Goal: Task Accomplishment & Management: Use online tool/utility

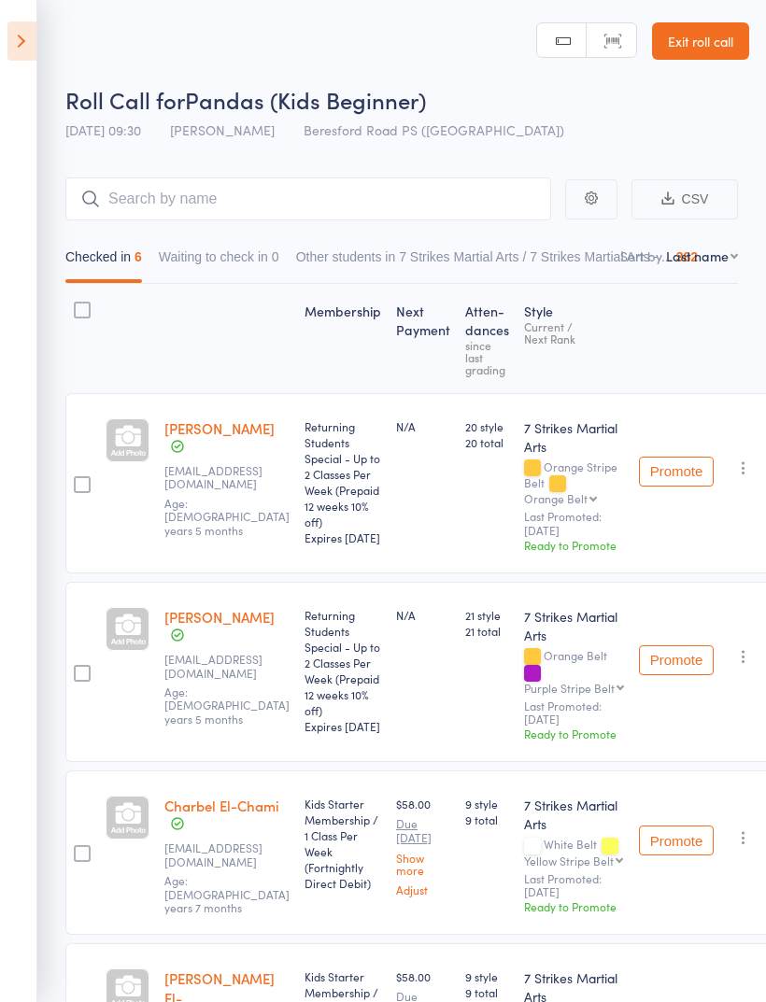
click at [727, 47] on link "Exit roll call" at bounding box center [700, 40] width 97 height 37
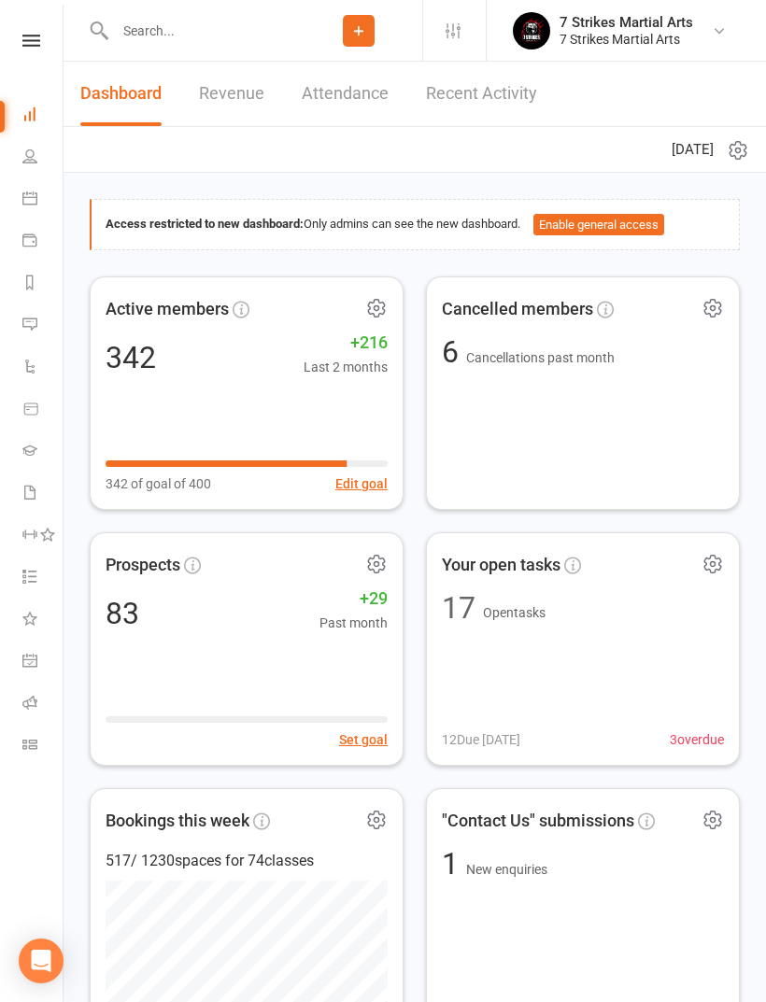
click at [238, 39] on input "text" at bounding box center [202, 31] width 186 height 26
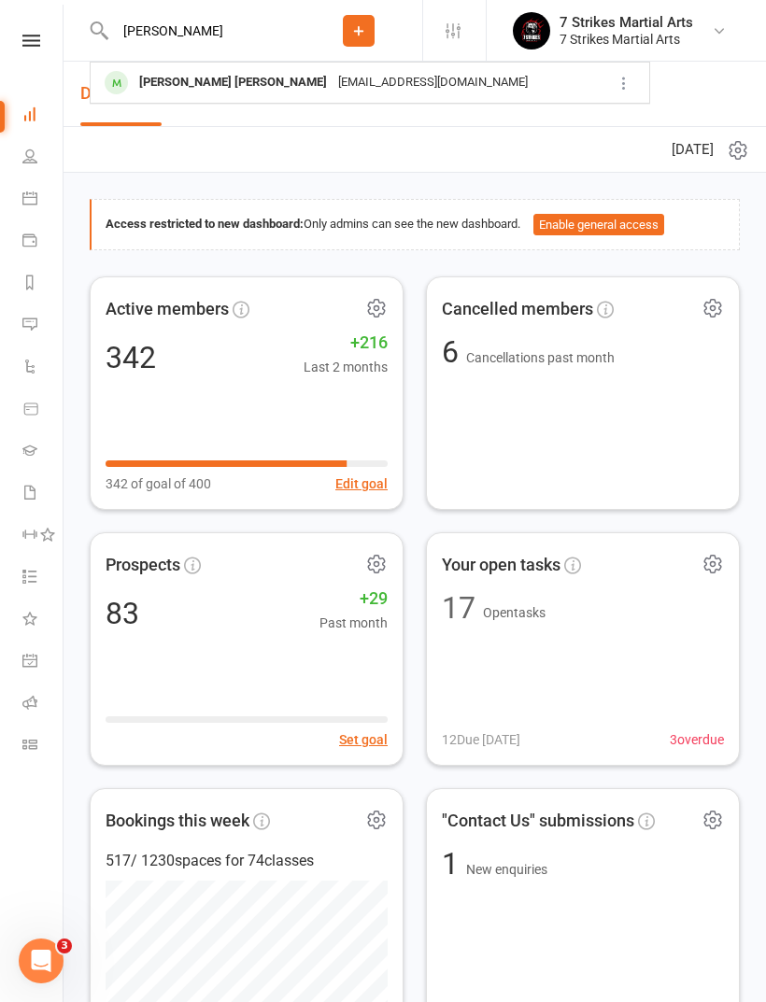
type input "Jairu"
click at [332, 95] on div "arulrajpeter@gmail.com" at bounding box center [432, 82] width 201 height 27
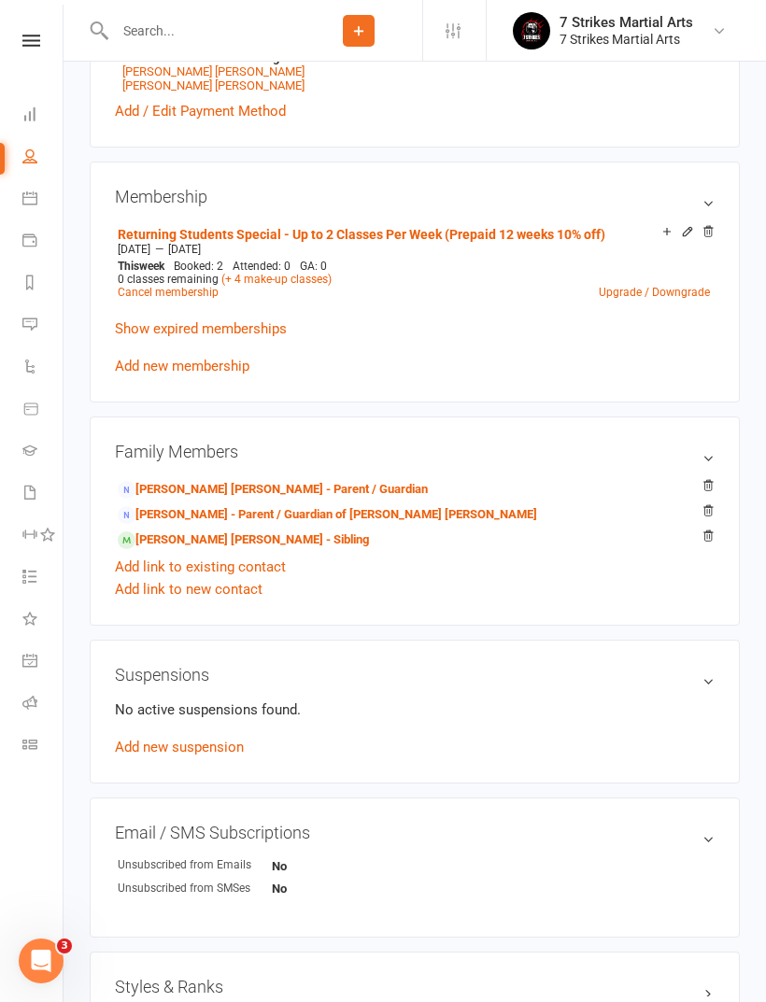
scroll to position [712, 0]
click at [27, 44] on icon at bounding box center [31, 41] width 18 height 12
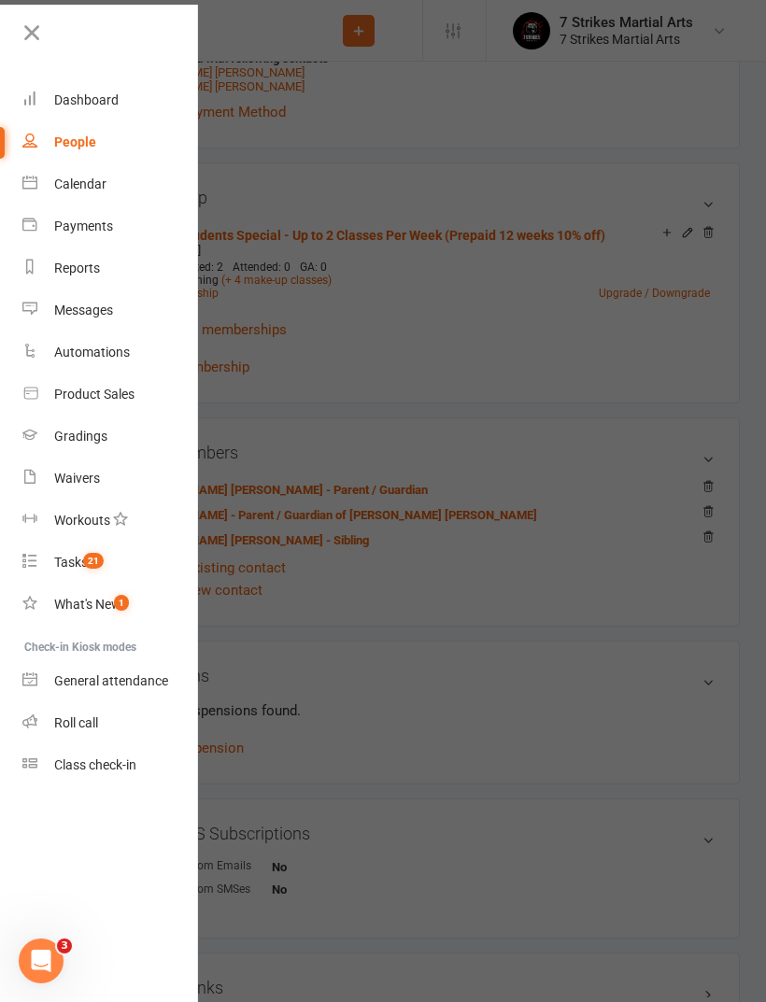
click at [84, 711] on link "Roll call" at bounding box center [110, 723] width 176 height 42
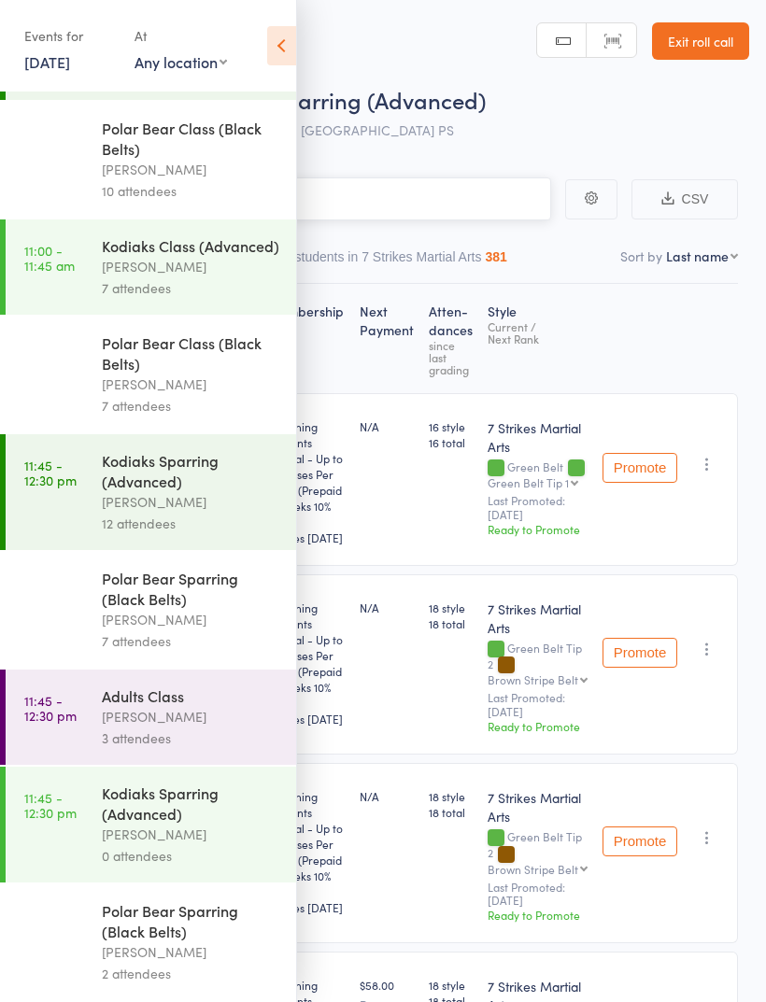
scroll to position [1855, 0]
click at [213, 69] on select "Any location [GEOGRAPHIC_DATA] [GEOGRAPHIC_DATA][PERSON_NAME] [GEOGRAPHIC_DATA]…" at bounding box center [180, 61] width 92 height 21
select select "3"
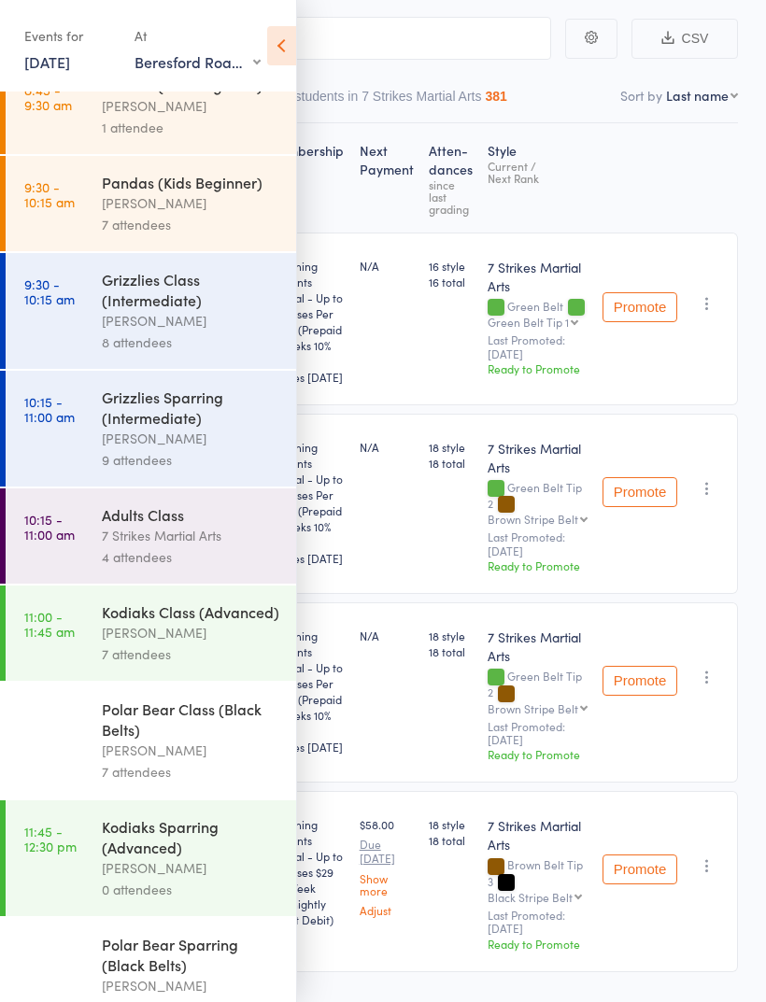
scroll to position [32, 0]
click at [215, 644] on div "[PERSON_NAME]" at bounding box center [191, 633] width 178 height 21
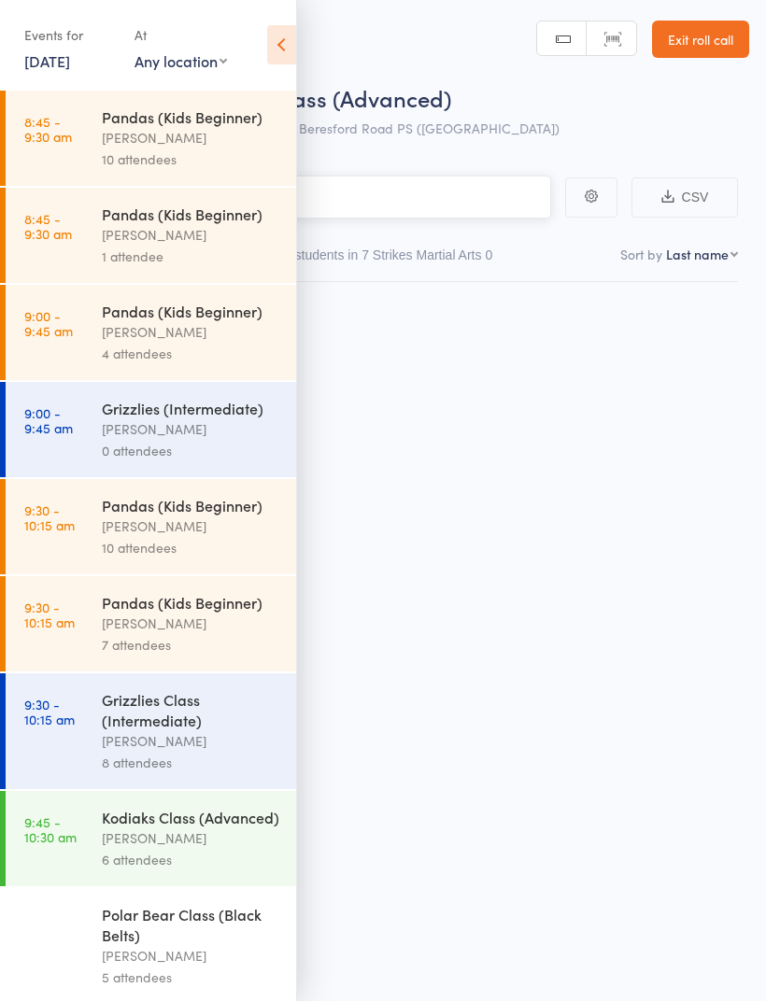
scroll to position [13, 0]
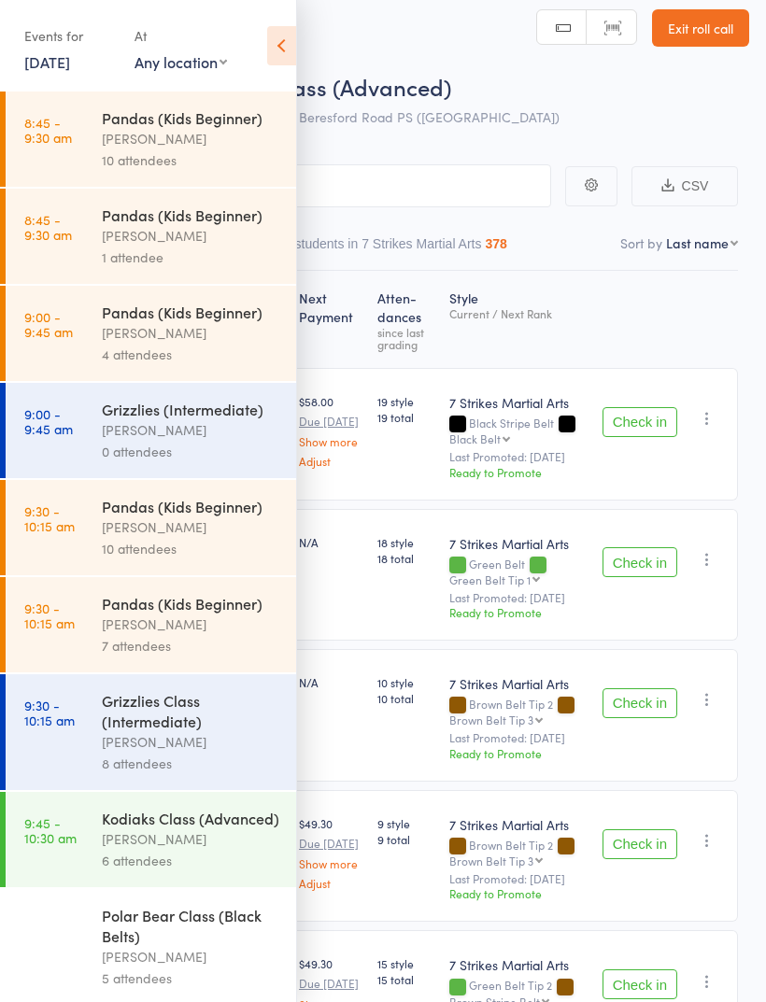
click at [282, 35] on icon at bounding box center [281, 45] width 29 height 39
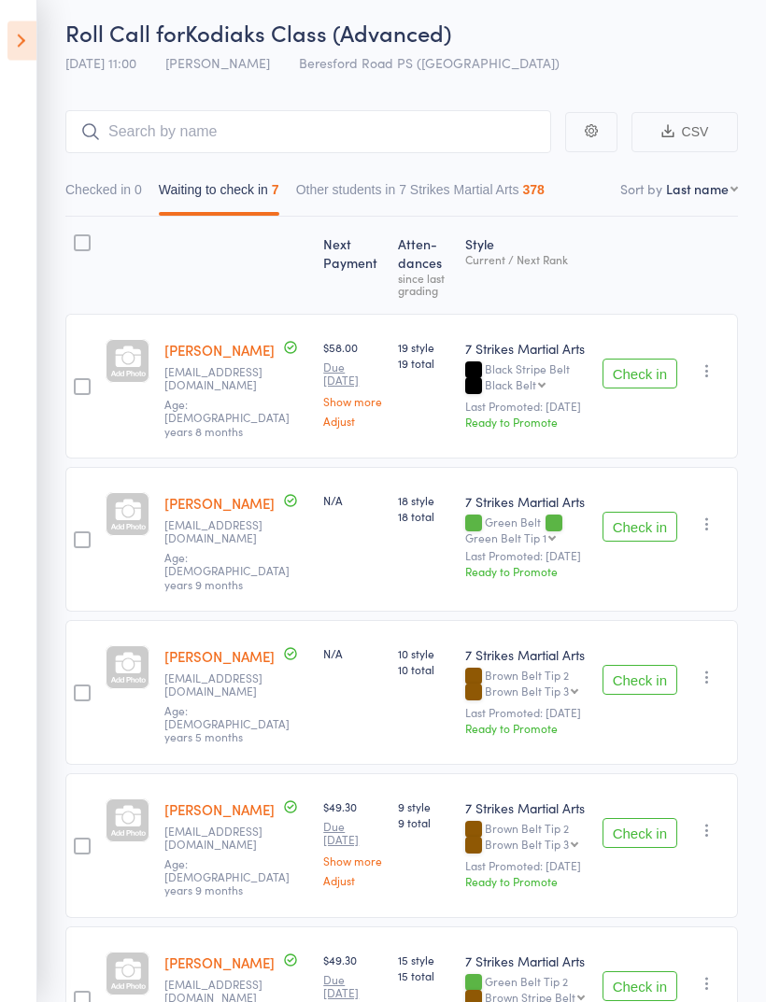
scroll to position [0, 0]
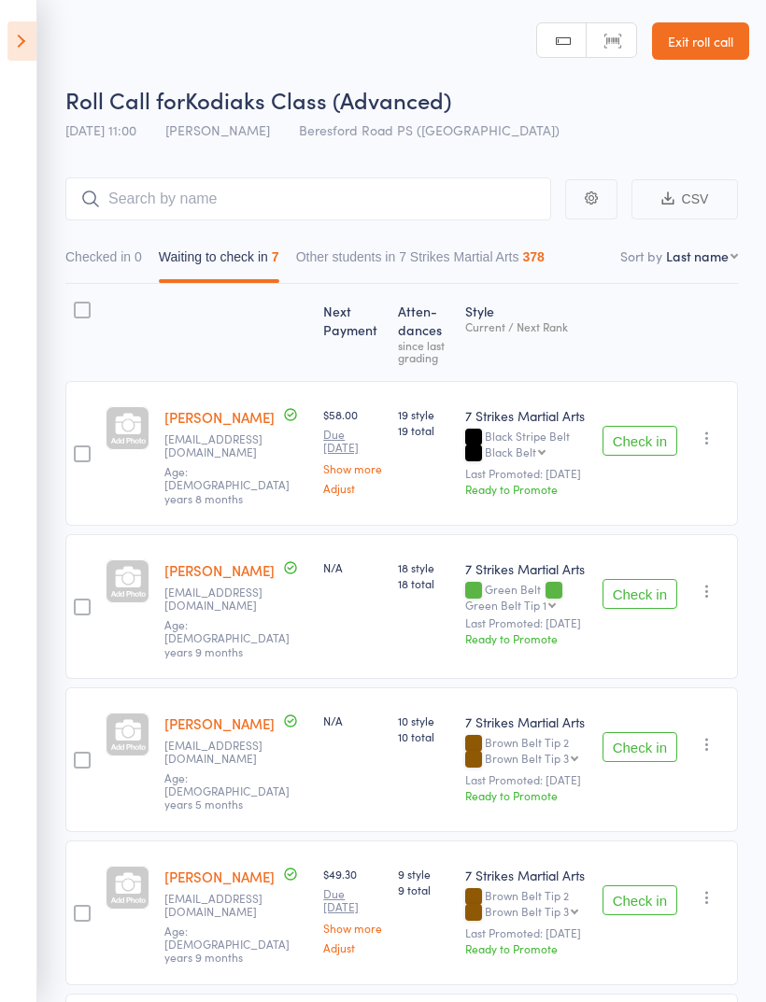
click at [645, 436] on button "Check in" at bounding box center [639, 441] width 75 height 30
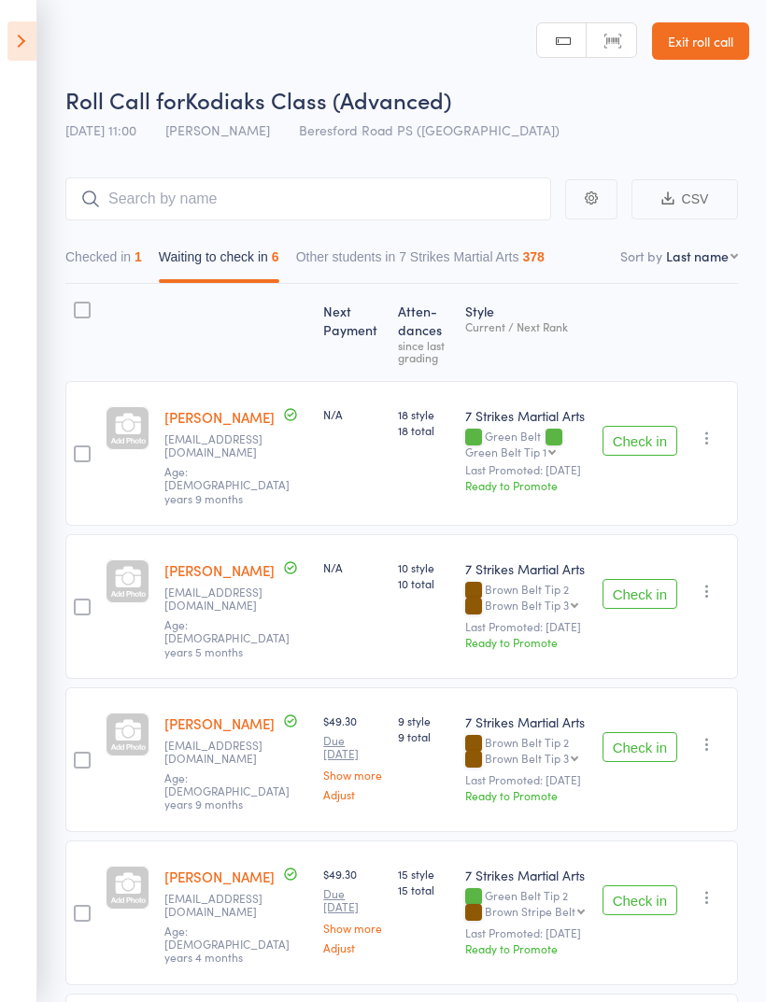
click at [655, 428] on button "Check in" at bounding box center [639, 441] width 75 height 30
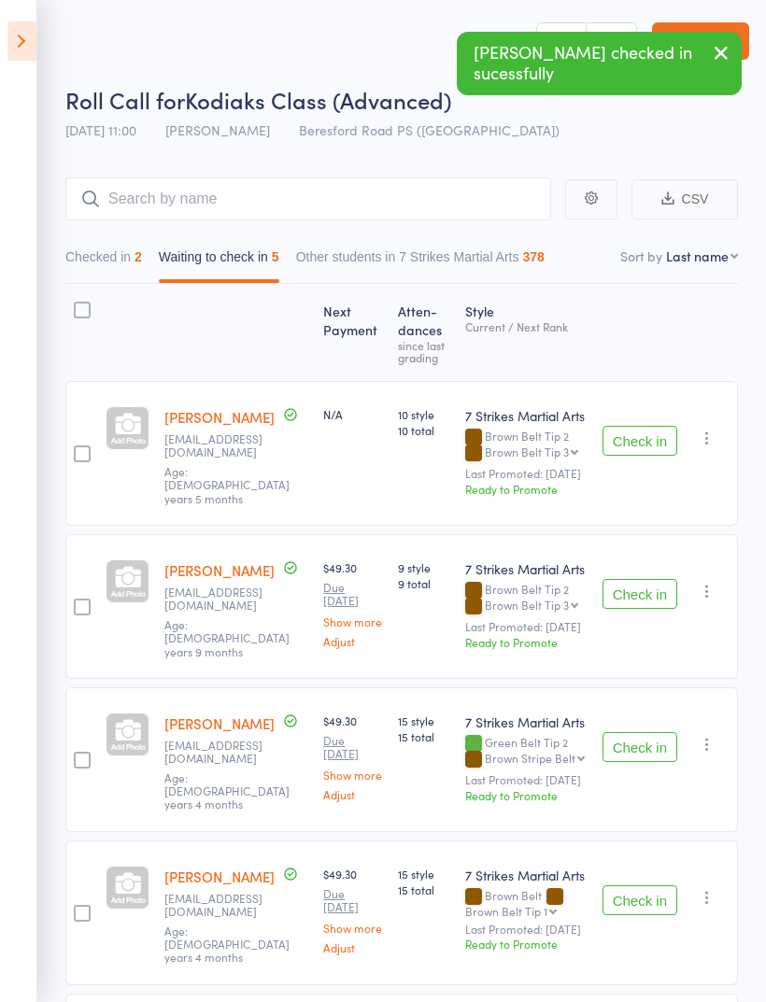
click at [639, 439] on button "Check in" at bounding box center [639, 441] width 75 height 30
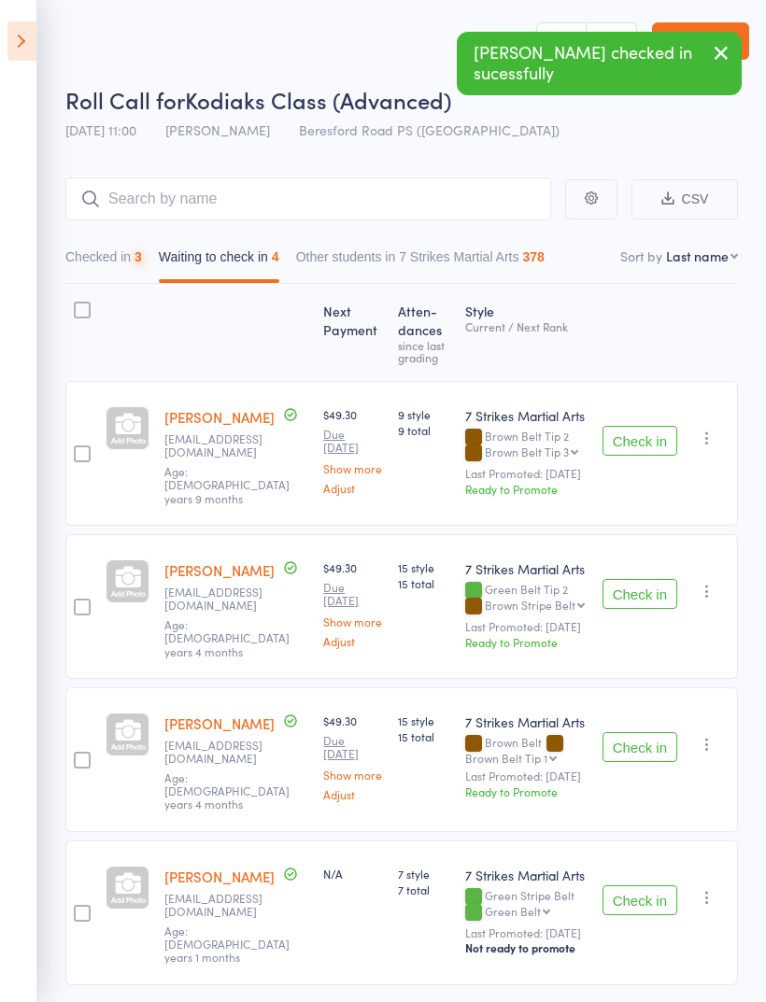
click at [628, 426] on button "Check in" at bounding box center [639, 441] width 75 height 30
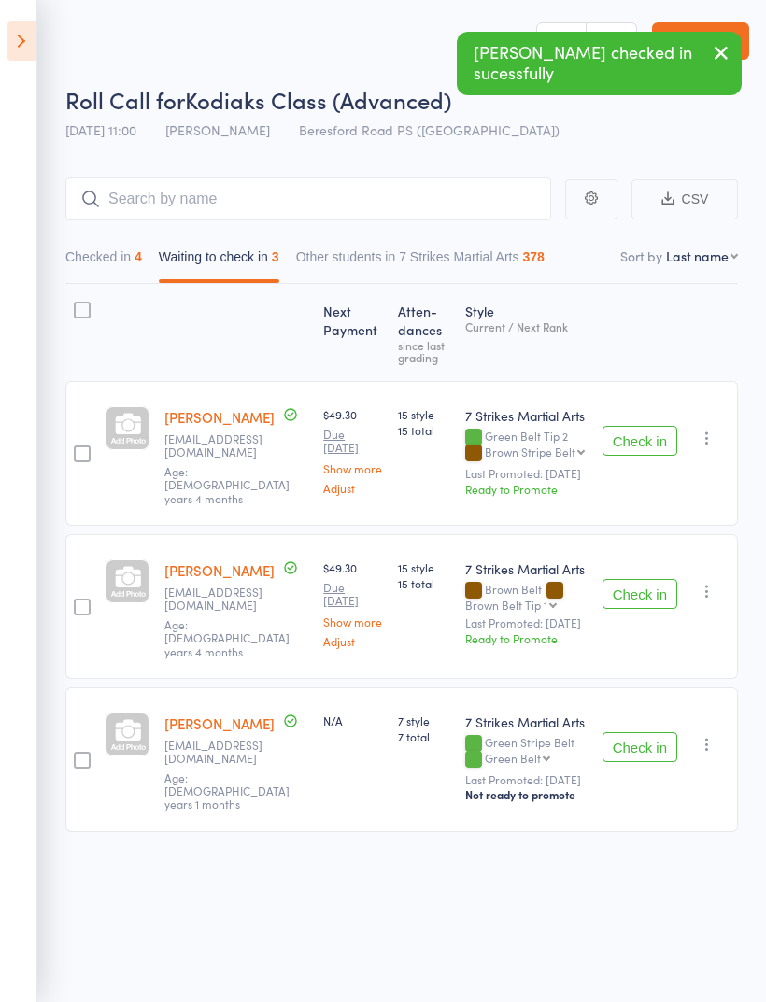
click at [641, 732] on button "Check in" at bounding box center [639, 747] width 75 height 30
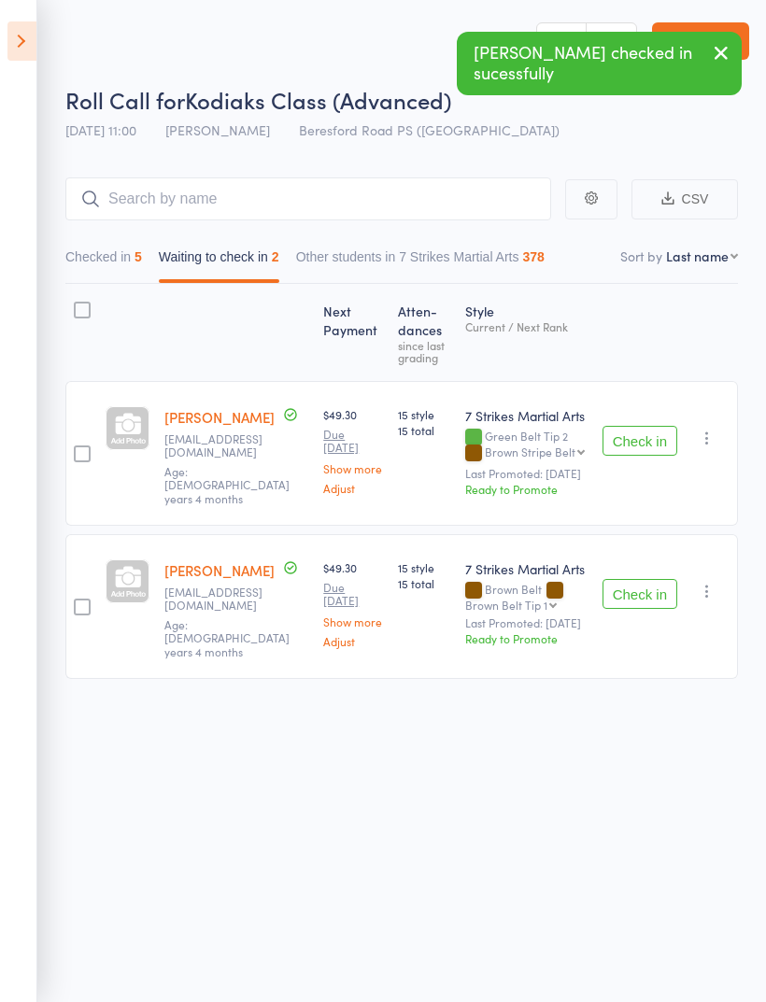
click at [641, 438] on button "Check in" at bounding box center [639, 441] width 75 height 30
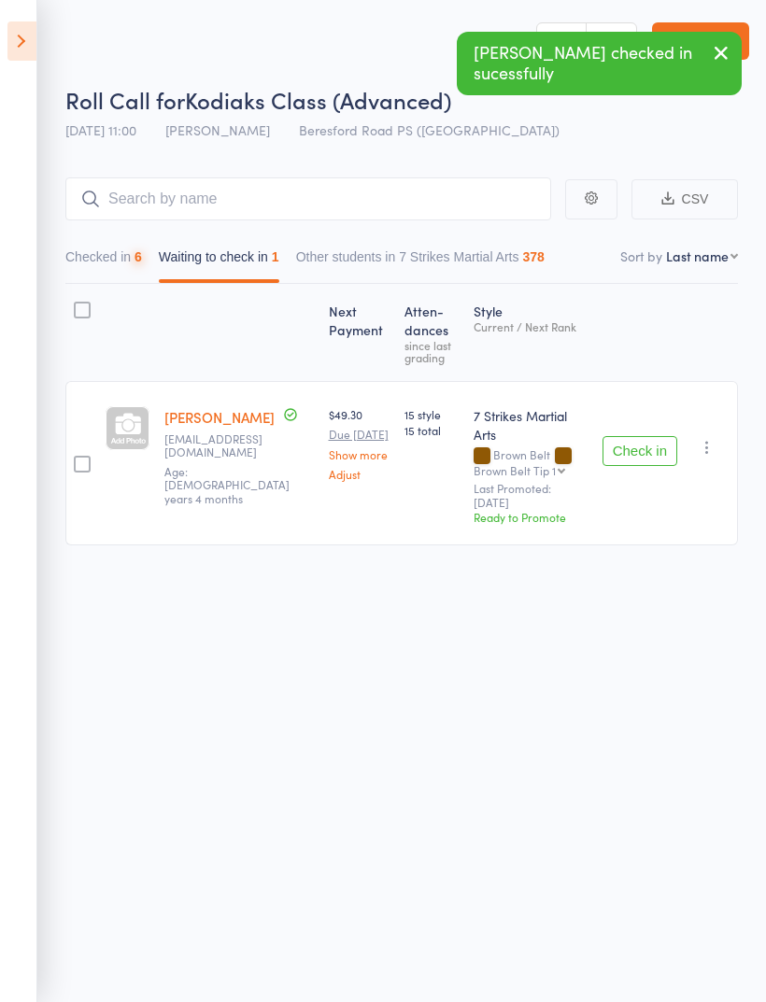
click at [641, 436] on button "Check in" at bounding box center [639, 451] width 75 height 30
